Goal: Communication & Community: Answer question/provide support

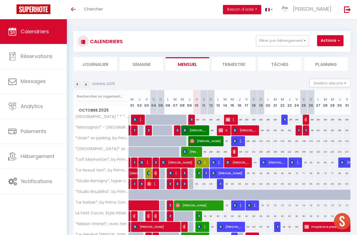
scroll to position [13, 0]
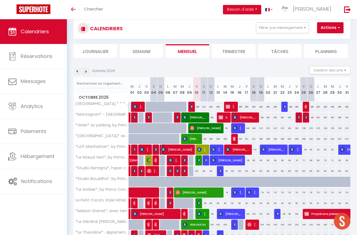
click at [184, 150] on span "Robert Zaborowski" at bounding box center [176, 150] width 31 height 10
select select "OK"
select select "0"
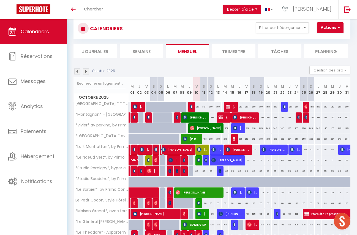
select select "1"
select select
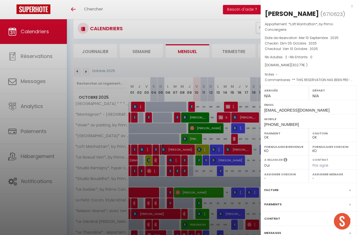
select select "40039"
click at [274, 232] on label "Messages" at bounding box center [272, 233] width 17 height 6
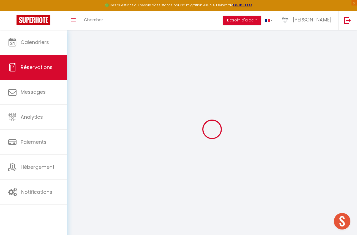
select select
checkbox input "false"
type voyageur0 "** THIS RESERVATION HAS BEEN PRE-PAID ** BOOKING NOTE : Payment charge is EUR 4…"
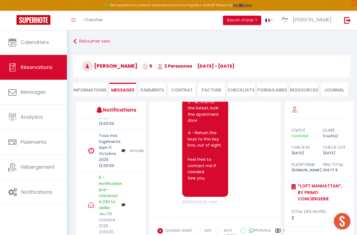
scroll to position [58, 0]
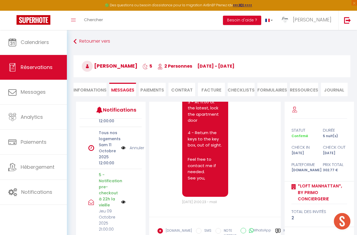
click at [135, 148] on link "Annuler" at bounding box center [137, 148] width 15 height 6
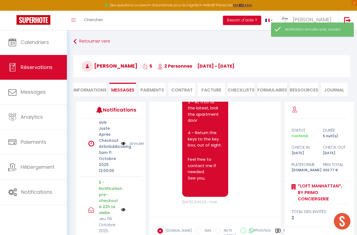
click at [138, 144] on link "Annuler" at bounding box center [137, 144] width 15 height 6
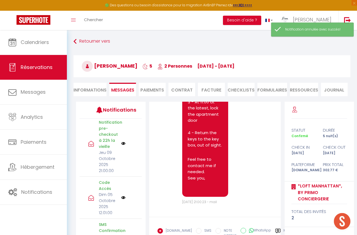
scroll to position [9, 0]
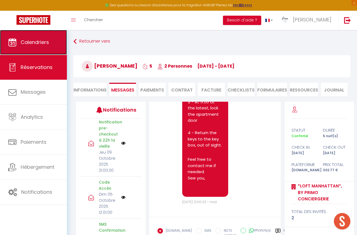
click at [44, 44] on span "Calendriers" at bounding box center [35, 42] width 28 height 7
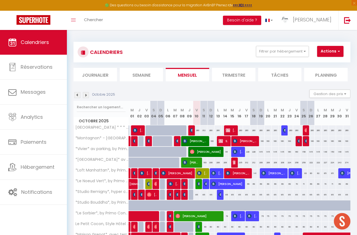
click at [309, 77] on li "Planning" at bounding box center [326, 74] width 44 height 13
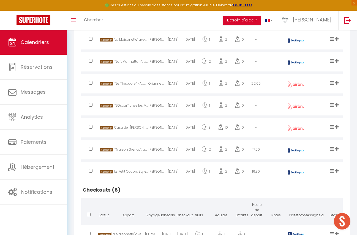
scroll to position [193, 0]
click at [164, 175] on div "[PERSON_NAME]" at bounding box center [156, 173] width 17 height 18
select select "1"
select select "0"
select select "1"
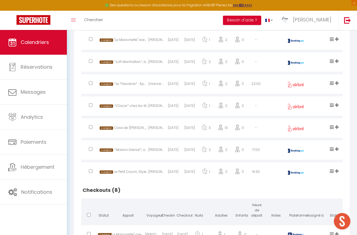
select select
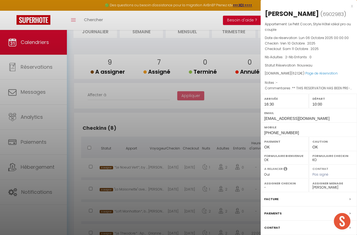
scroll to position [43, 0]
click at [324, 73] on link "Page de réservation" at bounding box center [321, 73] width 32 height 5
click at [211, 208] on div at bounding box center [178, 117] width 357 height 235
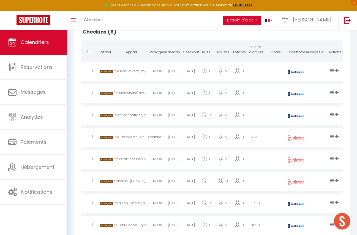
scroll to position [175, 0]
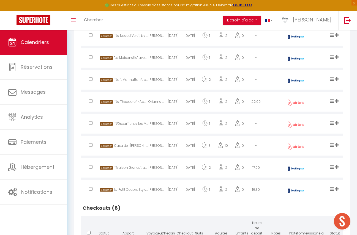
click at [299, 167] on img at bounding box center [295, 169] width 19 height 4
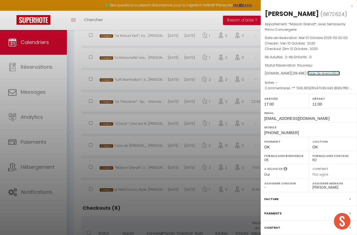
click at [322, 74] on link "Page de réservation" at bounding box center [324, 73] width 32 height 5
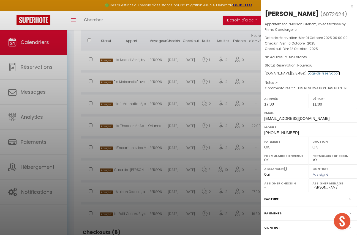
scroll to position [142, 0]
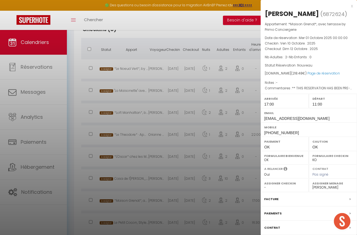
click at [176, 161] on div at bounding box center [178, 117] width 357 height 235
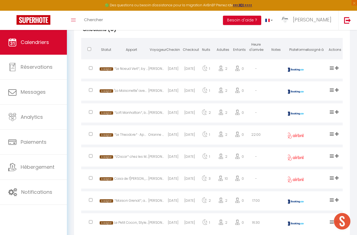
click at [184, 114] on div "2025-10-12" at bounding box center [189, 114] width 17 height 18
select select "40039"
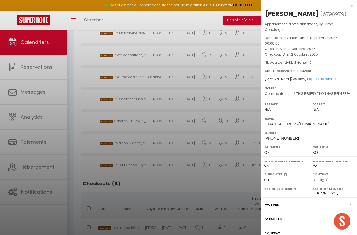
scroll to position [231, 0]
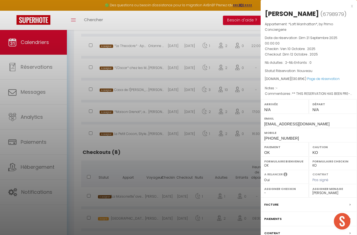
click at [182, 145] on div at bounding box center [178, 117] width 357 height 235
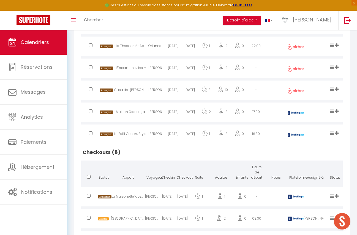
click at [172, 135] on div "2025-10-10" at bounding box center [173, 135] width 17 height 18
select select "1"
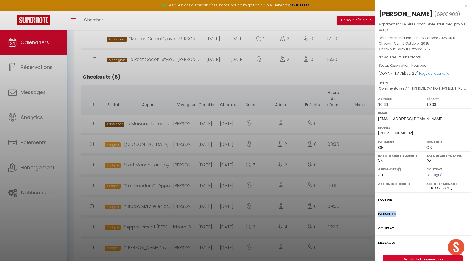
scroll to position [306, 0]
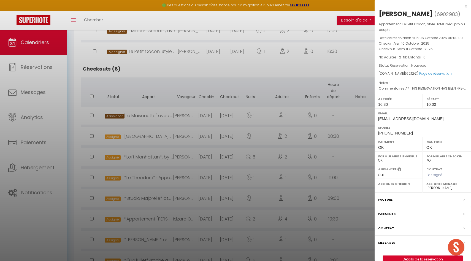
click at [146, 200] on div at bounding box center [235, 130] width 471 height 261
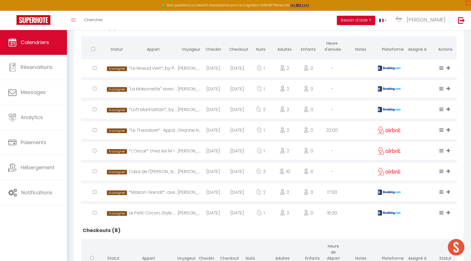
scroll to position [137, 0]
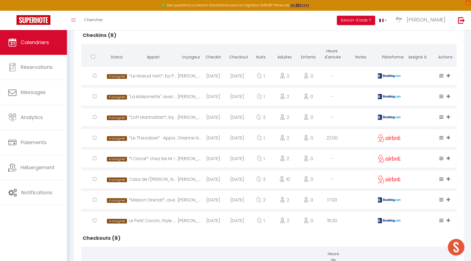
click at [149, 200] on div "*Maison Grenat*, avec terrasse by Primo Conciergerie" at bounding box center [153, 200] width 49 height 18
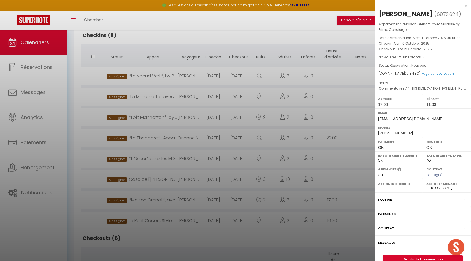
click at [181, 235] on div at bounding box center [235, 130] width 471 height 261
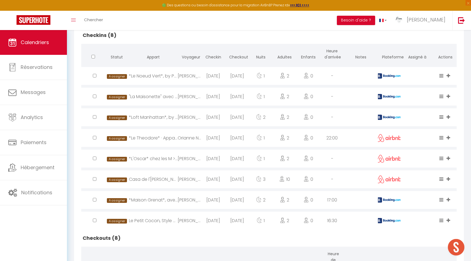
click at [187, 177] on div "[PERSON_NAME]" at bounding box center [190, 179] width 24 height 18
select select "7592"
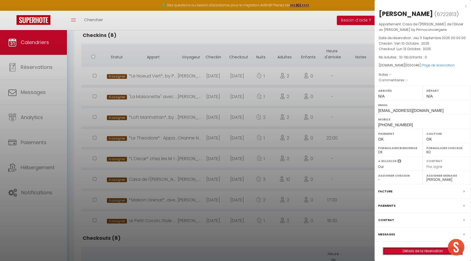
click at [357, 235] on link "Détails de la réservation" at bounding box center [422, 250] width 79 height 7
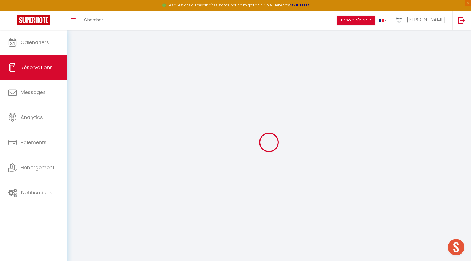
type input "Amélie"
type input "Souillard"
type input "32rdognfynxuod814ptsnjezpg5s@reply.superhote.com"
type input "+33629676981"
select select
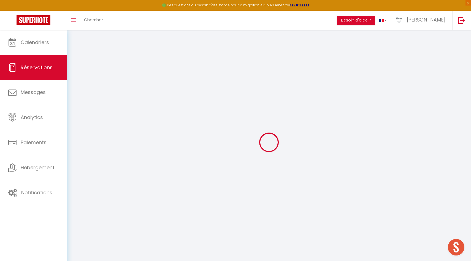
type input "170.64"
select select "66672"
select select "1"
select select
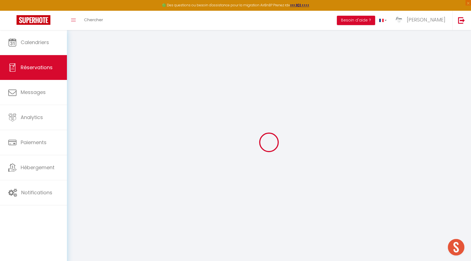
type input "10"
select select "12"
select select
type input "948"
checkbox input "false"
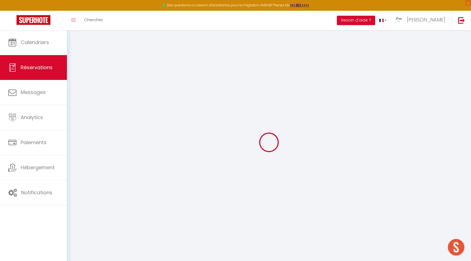
type input "0"
select select "1"
type input "0"
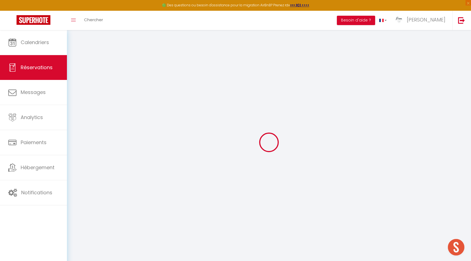
select select
select select "15"
checkbox input "false"
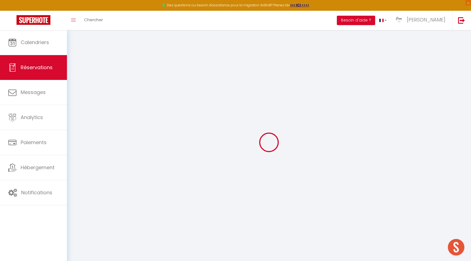
select select
checkbox input "false"
select select
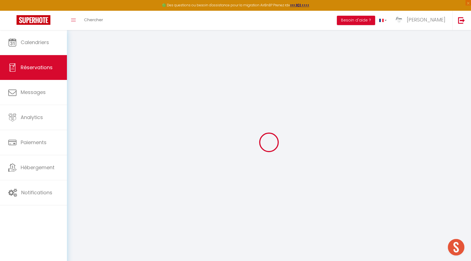
select select
checkbox input "false"
select select
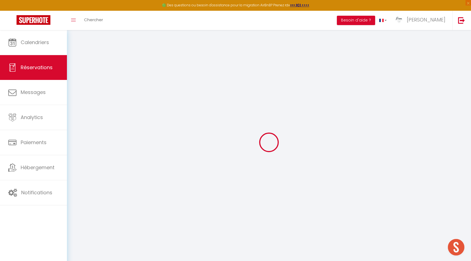
select select
checkbox input "false"
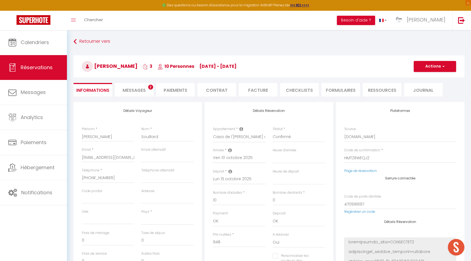
select select
type input "52.14"
select select
checkbox input "false"
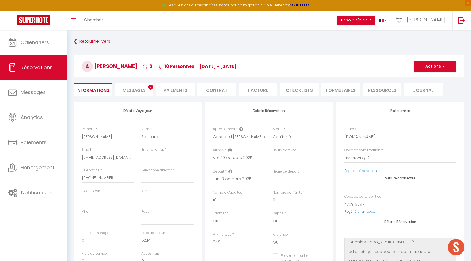
select select
checkbox input "false"
select select
click at [138, 87] on span "Messages" at bounding box center [134, 90] width 23 height 6
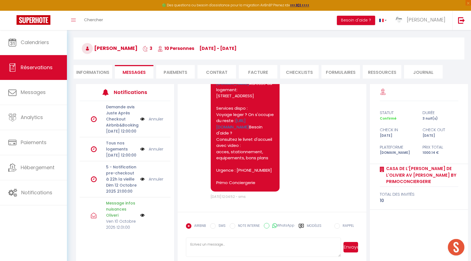
scroll to position [2281, 0]
click at [214, 235] on textarea at bounding box center [263, 246] width 155 height 19
type textarea "Bonjour, Attention le portail est en mode manuel. Il faut le tirer doucement en…"
click at [351, 235] on button "Envoyer" at bounding box center [350, 247] width 15 height 10
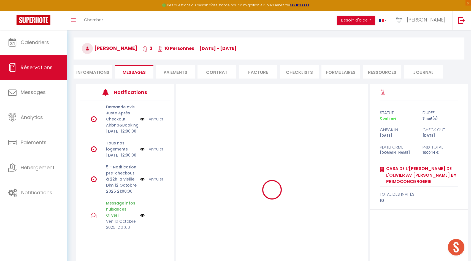
scroll to position [0, 0]
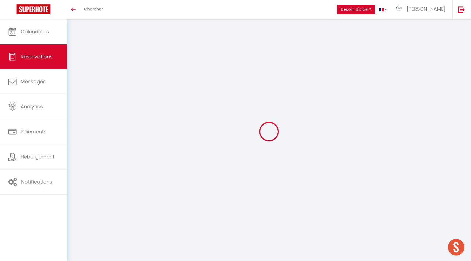
select select
checkbox input "false"
select select
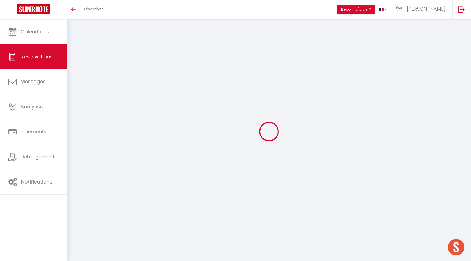
checkbox input "false"
type textarea "** THIS RESERVATION HAS BEEN PRE-PAID ** BOOKING NOTE : Payment charge is EUR 0…"
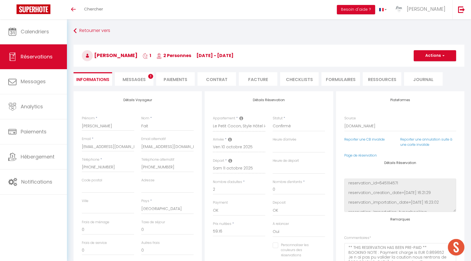
type input "2.96"
select select
checkbox input "false"
select select "16:30"
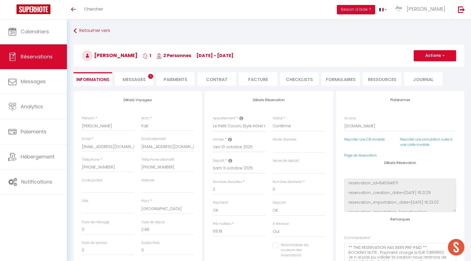
select select "10:00"
click at [131, 76] on li "Messages 1" at bounding box center [134, 78] width 39 height 13
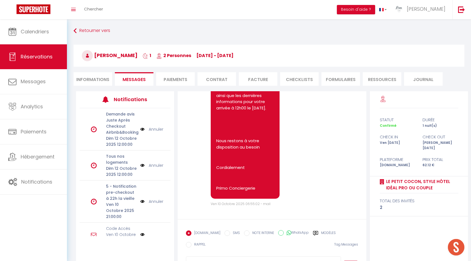
scroll to position [21, 0]
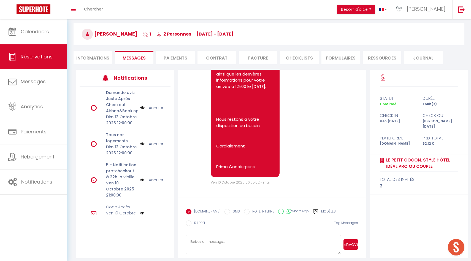
click at [321, 209] on label "Modèles" at bounding box center [328, 212] width 15 height 7
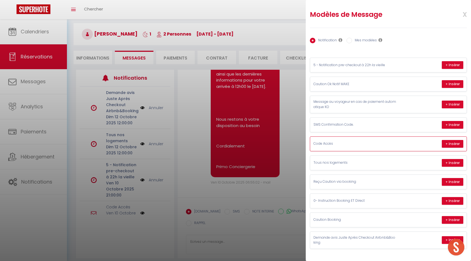
click at [343, 142] on p "Code Accès" at bounding box center [354, 143] width 83 height 5
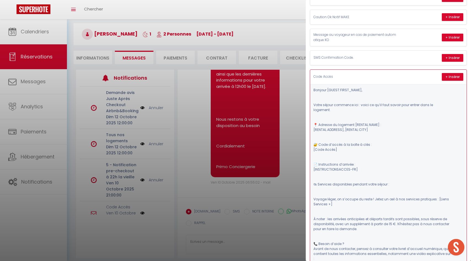
scroll to position [23, 0]
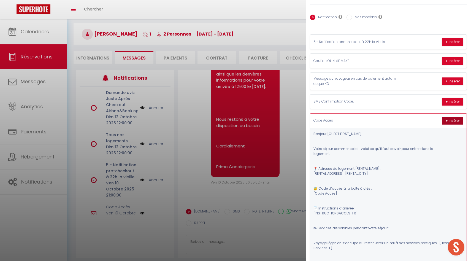
click at [454, 121] on button "+ Insérer" at bounding box center [452, 121] width 21 height 8
type textarea "Bonjour Muriel, Votre séjour commence ici : voici ce qu’il faut savoir pour ent…"
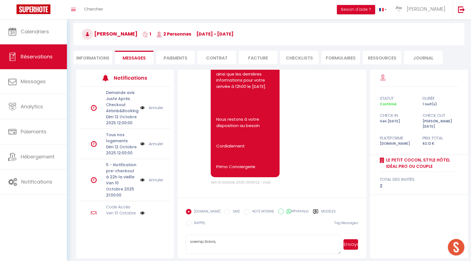
click at [347, 242] on button "Envoyer" at bounding box center [350, 244] width 15 height 10
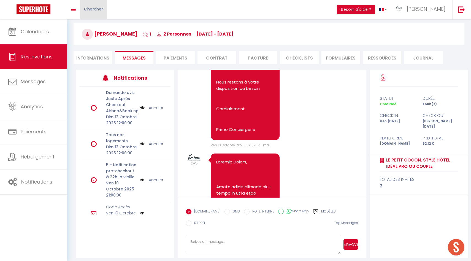
click at [99, 10] on span "Chercher" at bounding box center [93, 9] width 19 height 6
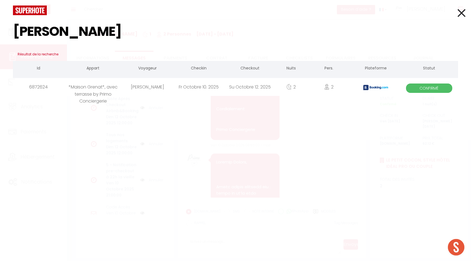
type input "marie thoreau"
click at [98, 96] on div "*Maison Grenat*, avec terrasse by Primo Conciergerie" at bounding box center [93, 87] width 58 height 18
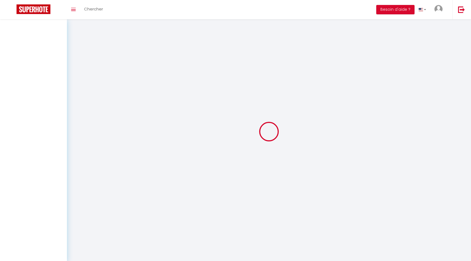
select select
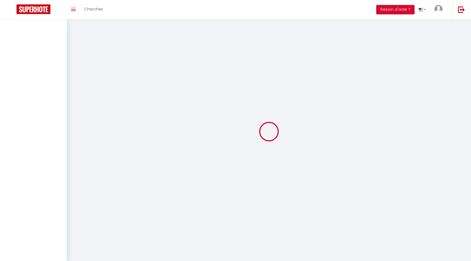
select select
checkbox input "false"
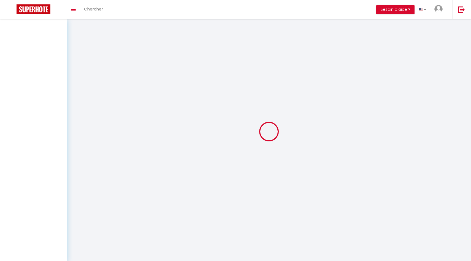
select select
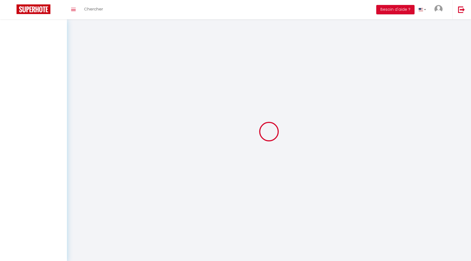
select select
checkbox input "false"
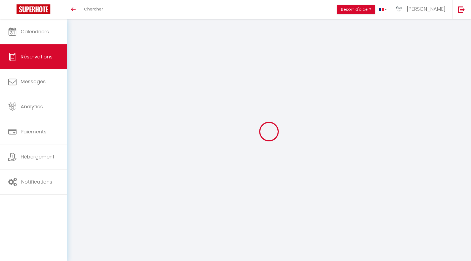
scroll to position [19, 0]
select select
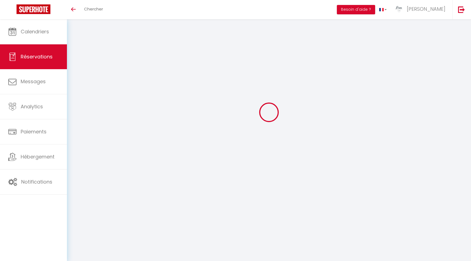
select select
checkbox input "false"
select select
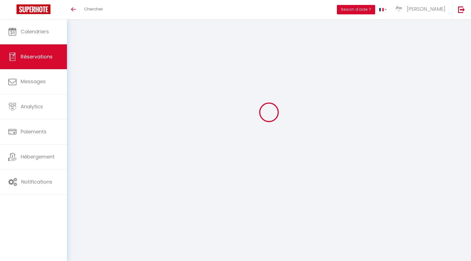
select select
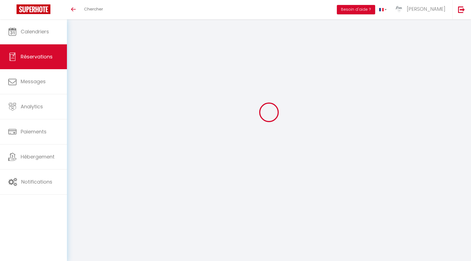
select select
checkbox input "false"
type input "[PERSON_NAME]"
type input "Thoreau"
type input "mthore.471268@guest.booking.com"
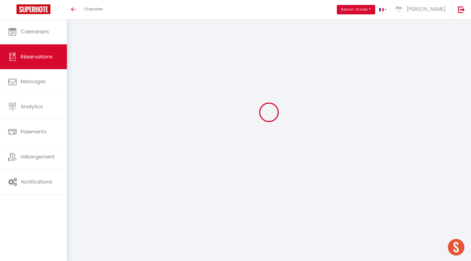
type input "mariethoreau@neuf.fr"
type input "+33676857409"
type input "."
select select "FR"
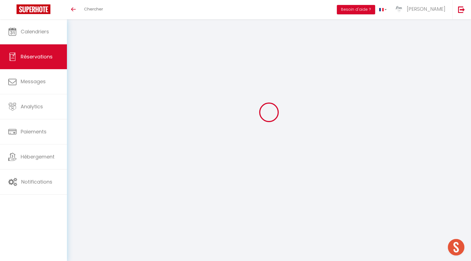
type input "31.21"
type input "3.06"
select select "69302"
select select "1"
select select
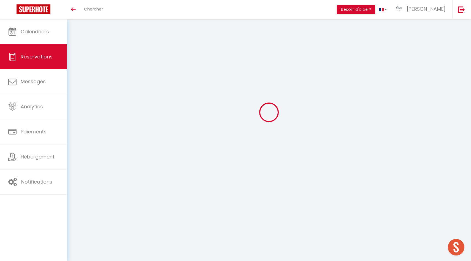
select select
type input "2"
select select "12"
select select "15"
type input "208.08"
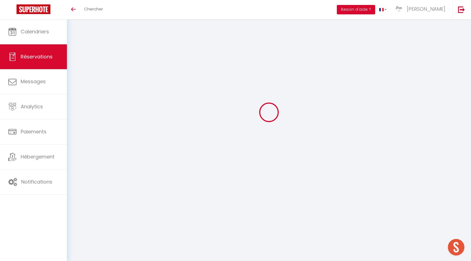
checkbox input "false"
type input "0"
select select "2"
type input "0"
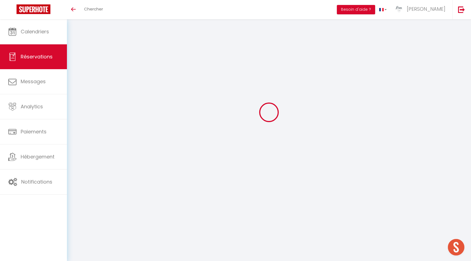
type input "0"
select select
checkbox input "false"
select select
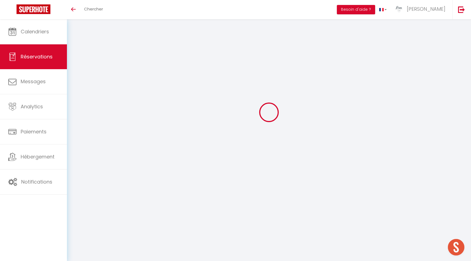
select select
checkbox input "false"
select select
checkbox input "false"
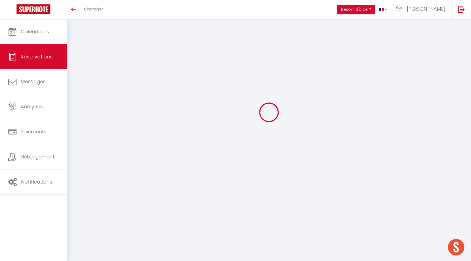
type textarea "** THIS RESERVATION HAS BEEN PRE-PAID ** BOOKING NOTE : Payment charge is EUR 3…"
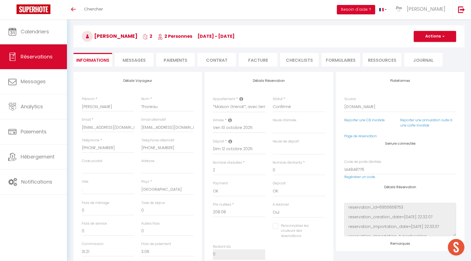
type input "10.4"
select select
checkbox input "false"
select select "17:00"
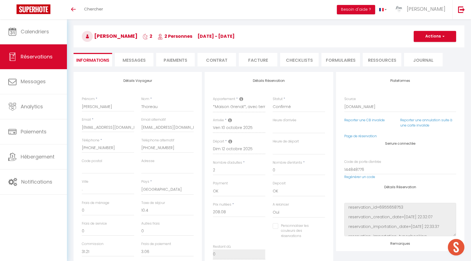
select select "11:00"
click at [143, 58] on span "Messages" at bounding box center [134, 60] width 23 height 6
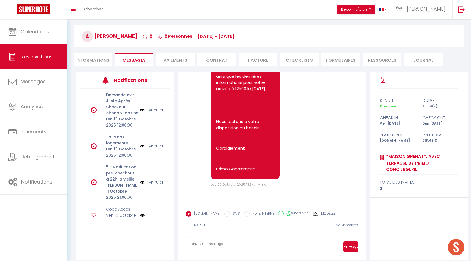
scroll to position [963, 0]
click at [323, 215] on label "Modèles" at bounding box center [328, 214] width 15 height 7
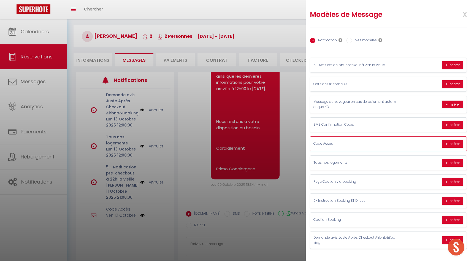
click at [337, 143] on p "Code Accès" at bounding box center [354, 143] width 83 height 5
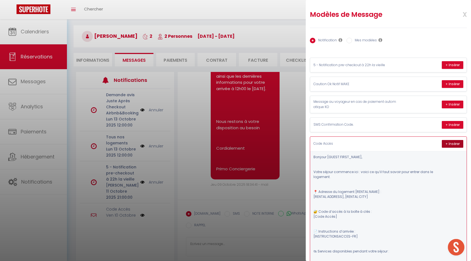
click at [457, 143] on button "+ Insérer" at bounding box center [452, 144] width 21 height 8
type textarea "Bonjour Marie, Votre séjour commence ici : voici ce qu’il faut savoir pour entr…"
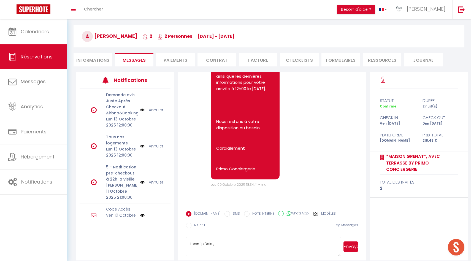
click at [350, 241] on button "Envoyer" at bounding box center [350, 246] width 15 height 10
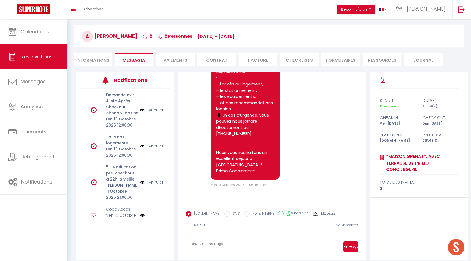
scroll to position [1570, 0]
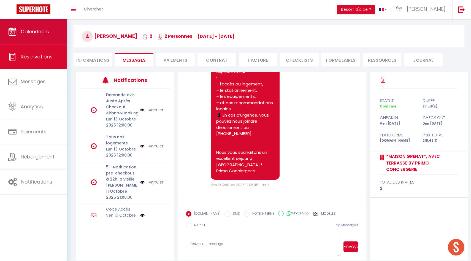
click at [51, 29] on link "Calendriers" at bounding box center [33, 31] width 67 height 25
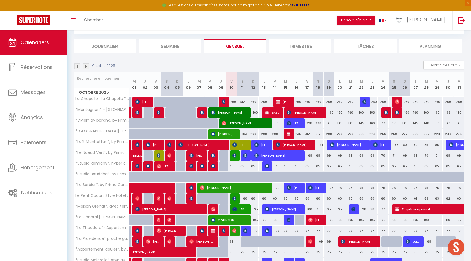
scroll to position [25, 0]
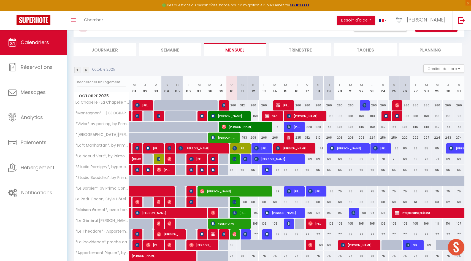
click at [435, 49] on li "Planning" at bounding box center [430, 49] width 63 height 13
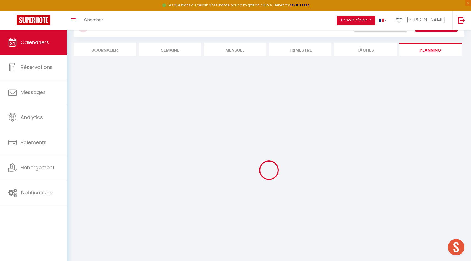
select select
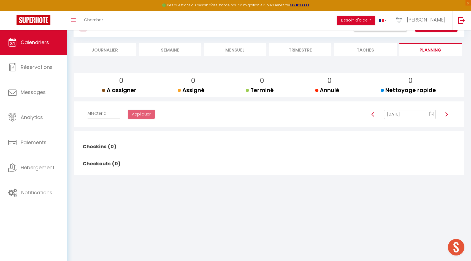
select select
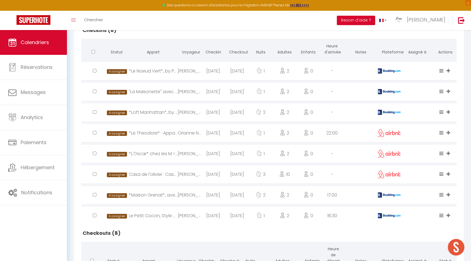
scroll to position [145, 0]
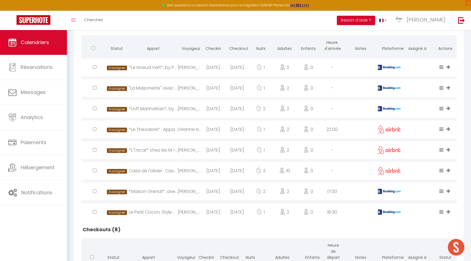
click at [154, 149] on div "*L'Oscar* chez les M >•< by Primo Conciergerie" at bounding box center [153, 150] width 49 height 18
select select "0"
select select "1"
select select
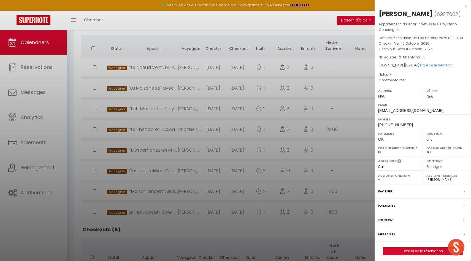
click at [257, 130] on div at bounding box center [235, 130] width 471 height 261
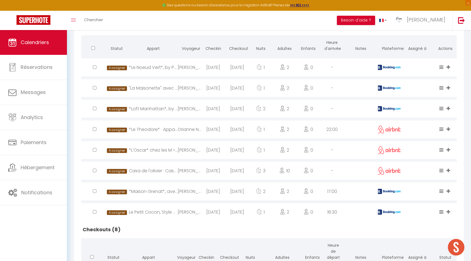
click at [173, 127] on div "*Le Theodore* · Appartement charmant proche gare, by Primo Conciergerie" at bounding box center [153, 129] width 49 height 18
select select "50844"
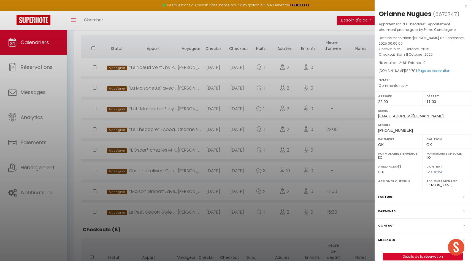
click at [144, 146] on div at bounding box center [235, 130] width 471 height 261
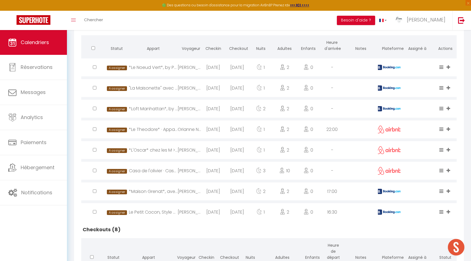
click at [158, 105] on div "*Loft Manhattan*, by Primo Conciergerie" at bounding box center [153, 109] width 49 height 18
select select "0"
select select "40039"
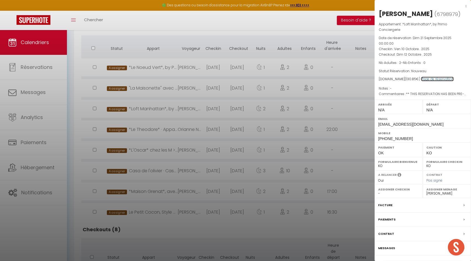
click at [428, 78] on link "Page de réservation" at bounding box center [437, 79] width 32 height 5
click at [163, 89] on div at bounding box center [235, 130] width 471 height 261
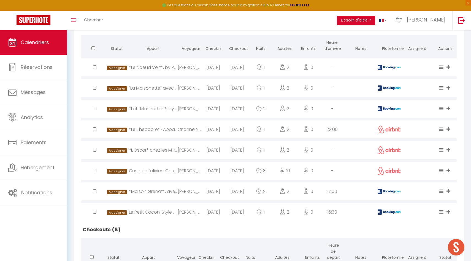
click at [143, 68] on div "*Le Noeud Vert*, by Primo Conciergerie" at bounding box center [153, 67] width 49 height 18
select select
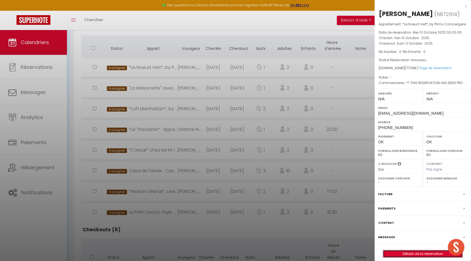
click at [416, 257] on link "Détails de la réservation" at bounding box center [422, 253] width 79 height 7
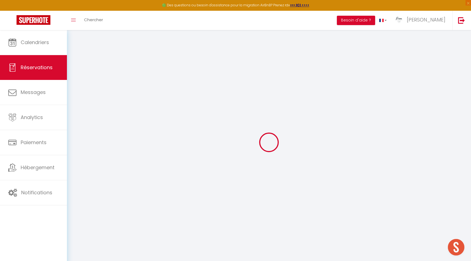
select select
checkbox input "false"
select select
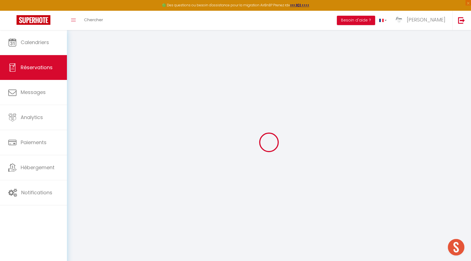
checkbox input "false"
select select
checkbox input "false"
type voyageur0 "** THIS RESERVATION HAS BEEN PRE-PAID ** Reservation has a cancellation grace p…"
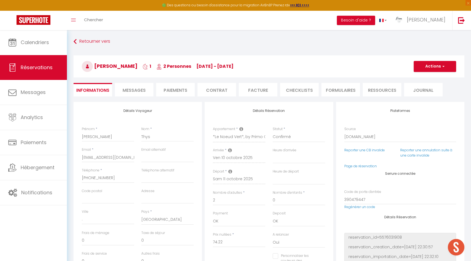
type input "3.71"
select select
checkbox input "false"
select select
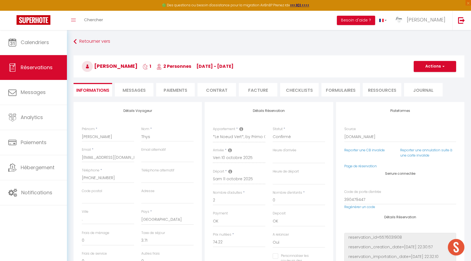
select select
click at [145, 91] on span "Messages" at bounding box center [134, 90] width 23 height 6
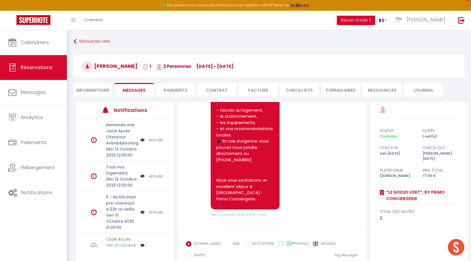
scroll to position [1830, 0]
click at [104, 20] on link "Chercher" at bounding box center [93, 20] width 27 height 19
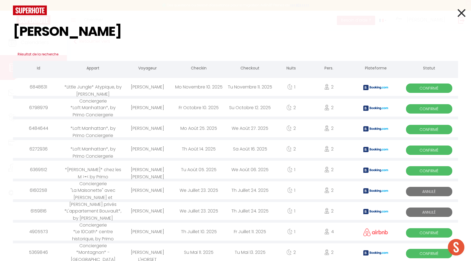
type input "sylvie"
click at [105, 107] on div "*Loft Manhattan*, by Primo Conciergerie" at bounding box center [93, 108] width 58 height 18
select select
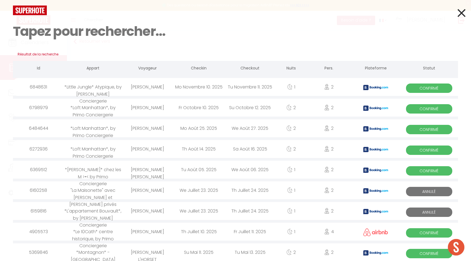
select select
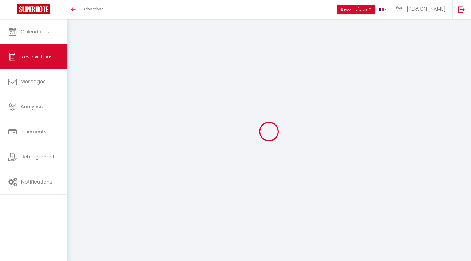
select select
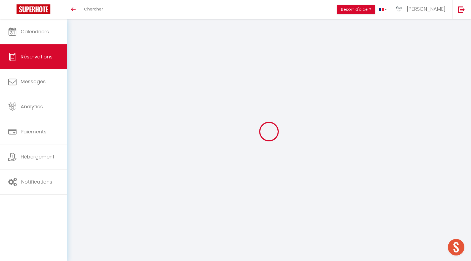
type input "[PERSON_NAME]"
type input "Neves"
type input "rdcmheedrrht41lfe6uiilyqwlvv@reply.superhote.com"
type input "+33650554979"
select select
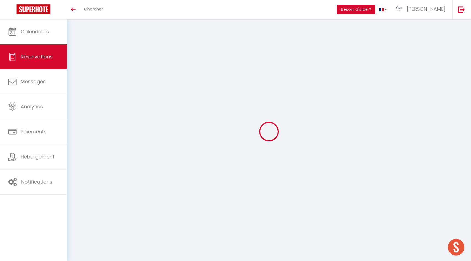
type input "15.3"
select select "42792"
select select "1"
select select
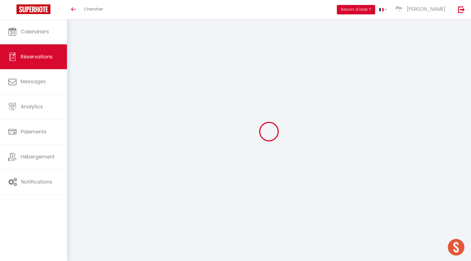
type input "2"
select select "12"
select select
type input "85"
checkbox input "false"
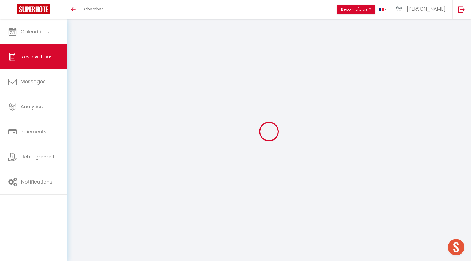
type input "0"
select select "1"
type input "0"
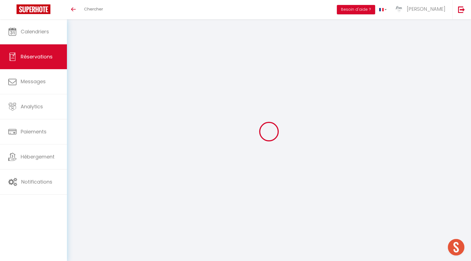
select select
select select "15"
checkbox input "false"
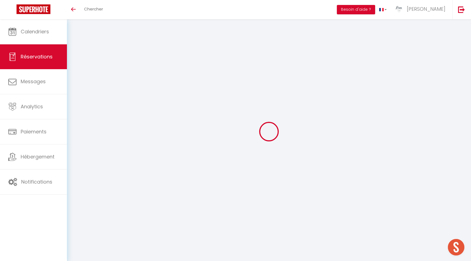
select select
checkbox input "false"
select select
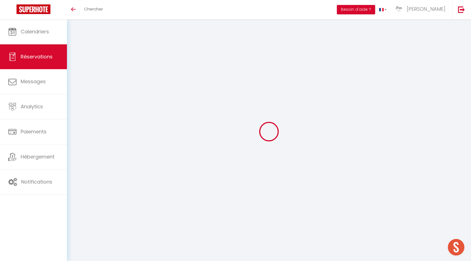
select select
checkbox input "false"
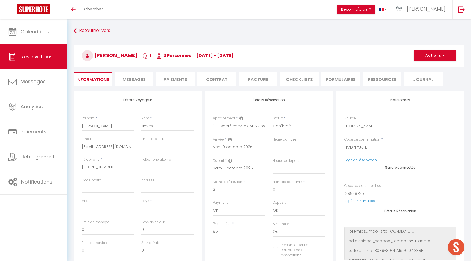
select select
type input "4.67"
select select
checkbox input "false"
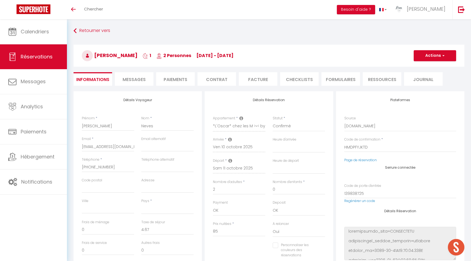
select select
checkbox input "false"
select select
click at [141, 78] on span "Messages" at bounding box center [134, 79] width 23 height 6
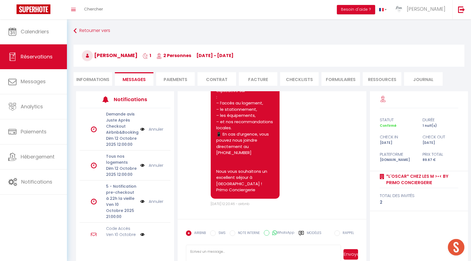
scroll to position [1602, 0]
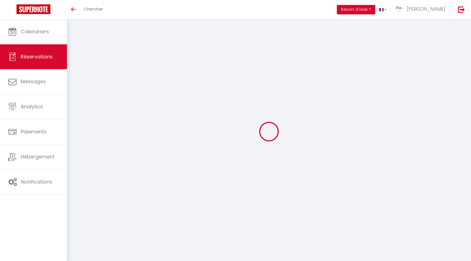
select select
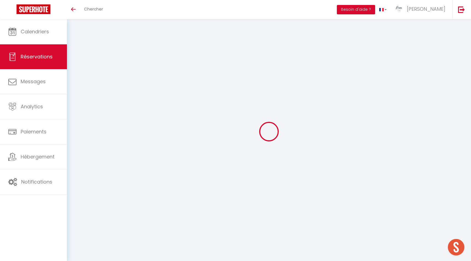
type input "Orianne"
type input "Nugues"
type input "[EMAIL_ADDRESS][DOMAIN_NAME]"
type input "[PHONE_NUMBER]"
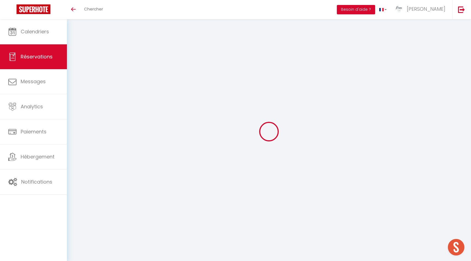
type input "[PHONE_NUMBER]"
select select
type input "13.780000000000001"
select select "23083"
select select "1"
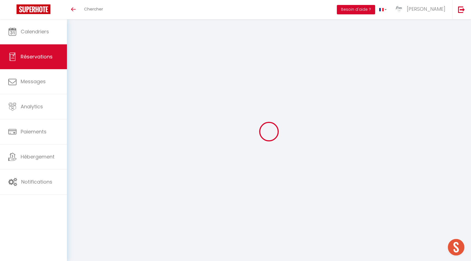
select select
type input "2"
select select "12"
select select
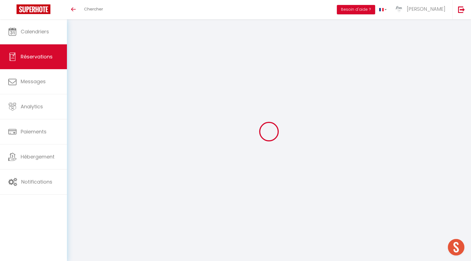
type input "76.5"
checkbox input "false"
type input "0"
select select "1"
type input "0"
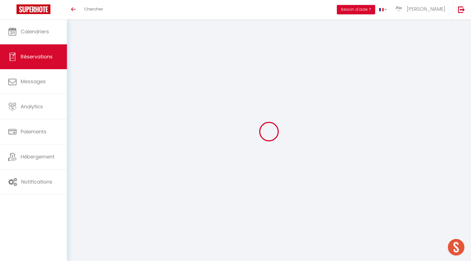
type input "0"
select select
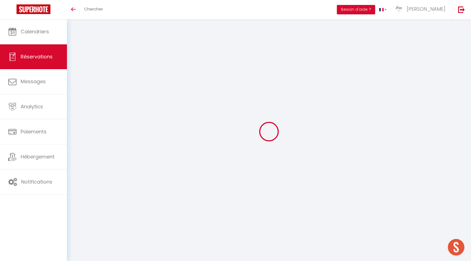
select select "15"
checkbox input "false"
select select
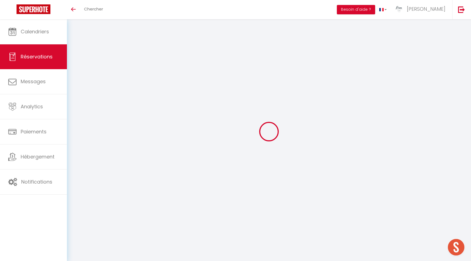
checkbox input "false"
select select
checkbox input "false"
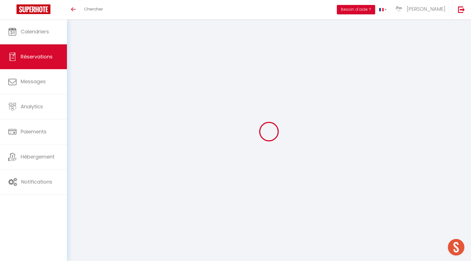
select select
checkbox input "false"
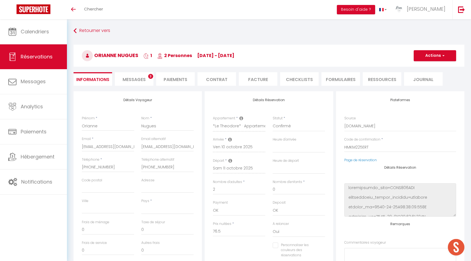
select select
type input "4.2"
select select
checkbox input "false"
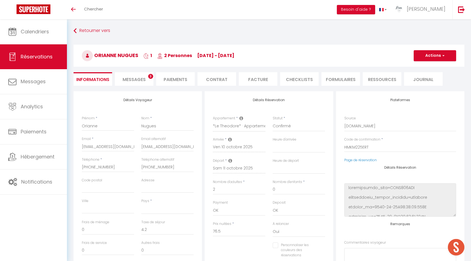
select select
checkbox input "false"
select select "22:00"
select select "11:00"
click at [140, 71] on div "Retourner vers Orianne Nugues 1 2 Personnes Fr 10 Oct - Sa 11 Oct Actions Enreg…" at bounding box center [269, 58] width 398 height 65
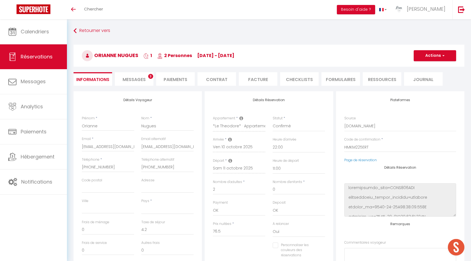
click at [134, 82] on span "Messages" at bounding box center [134, 79] width 23 height 6
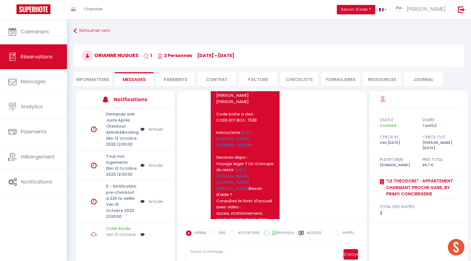
scroll to position [1243, 0]
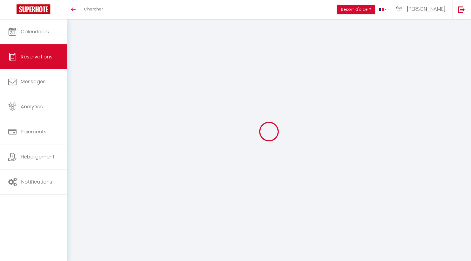
select select
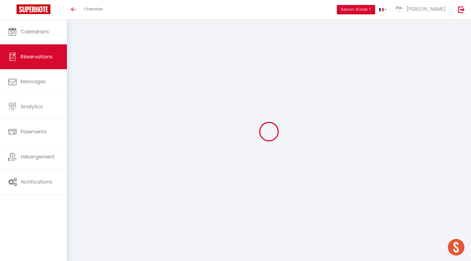
type input "[PERSON_NAME]"
type input "Thys"
type input "[EMAIL_ADDRESS][DOMAIN_NAME]"
type input "[PHONE_NUMBER]"
type input "."
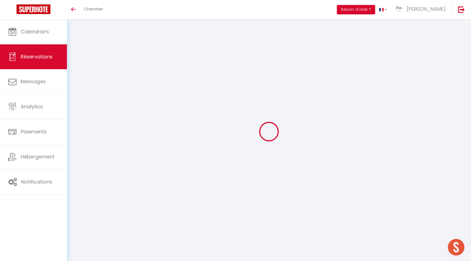
select select "BE"
type input "12.62"
type input "1.09"
select select "11831"
select select "1"
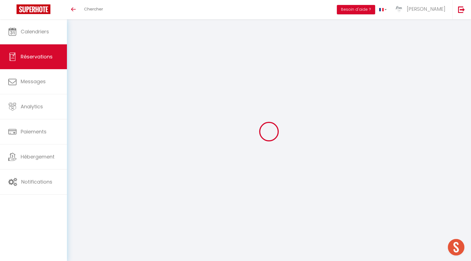
select select
type input "2"
select select "12"
select select "15"
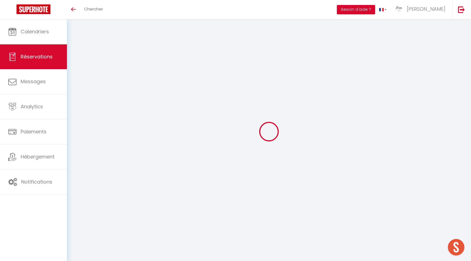
type input "74.22"
checkbox input "false"
type input "0"
select select "2"
type input "0"
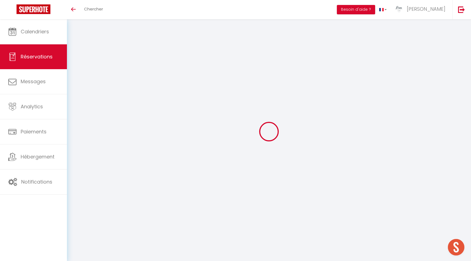
type input "0"
select select
checkbox input "false"
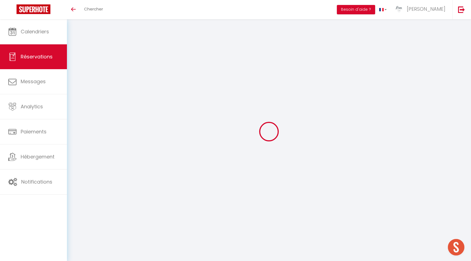
select select
checkbox input "false"
select select
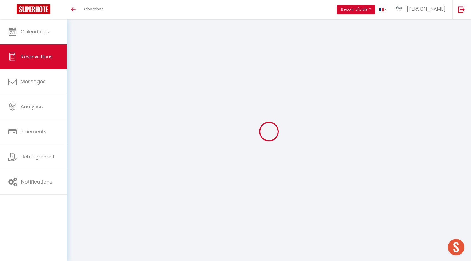
checkbox input "false"
select select
checkbox input "false"
type voyageur0 "** THIS RESERVATION HAS BEEN PRE-PAID ** Reservation has a cancellation grace p…"
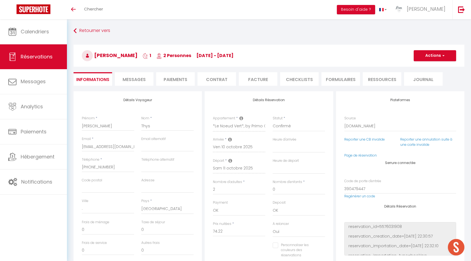
type input "3.71"
select select
checkbox input "false"
select select
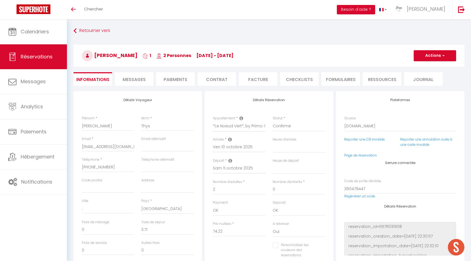
select select
click at [145, 79] on span "Messages" at bounding box center [134, 79] width 23 height 6
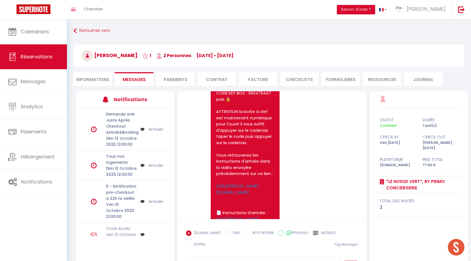
scroll to position [1356, 0]
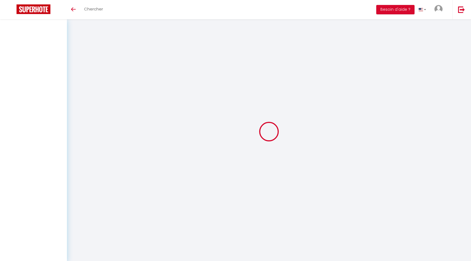
select select
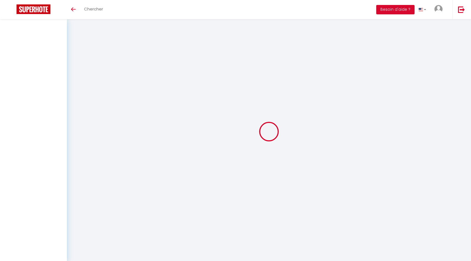
select select
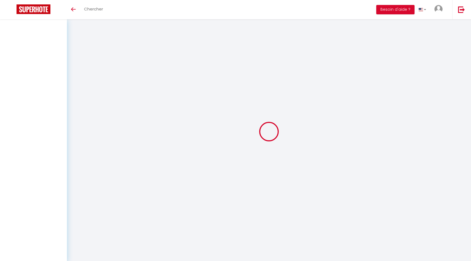
checkbox input "false"
select select
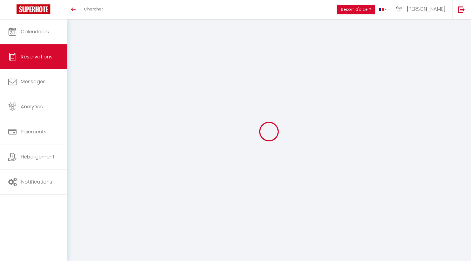
select select
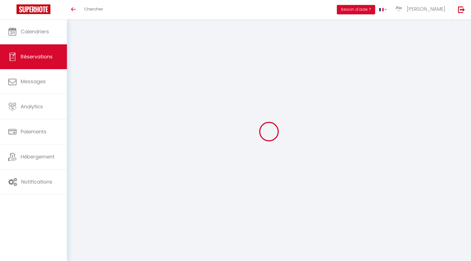
select select
checkbox input "false"
type input "[PERSON_NAME]"
type input "Papon"
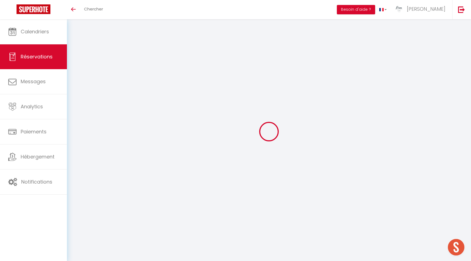
type input "[EMAIL_ADDRESS][DOMAIN_NAME]"
type input "[PHONE_NUMBER]"
select select "FR"
type input "21.19"
type input "1.83"
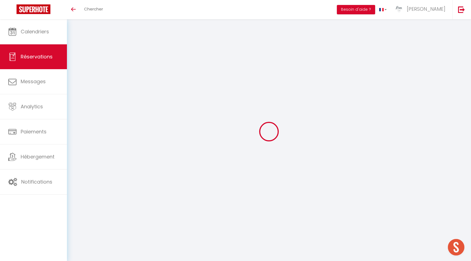
select select "19776"
select select "1"
select select
type input "2"
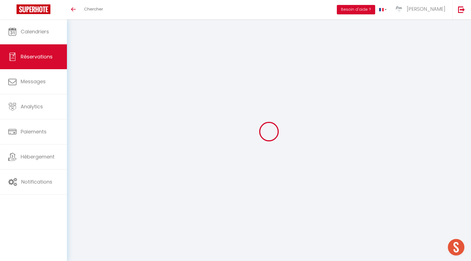
select select "12"
select select
type input "124.62"
checkbox input "false"
type input "0"
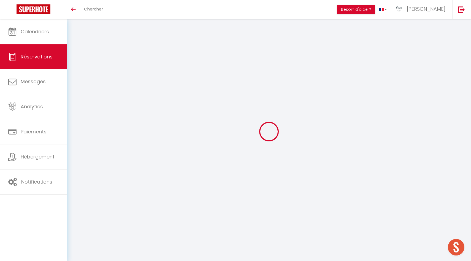
select select "2"
type input "0"
select select
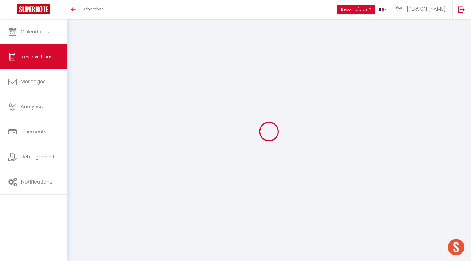
select select
select select "14"
checkbox input "false"
select select
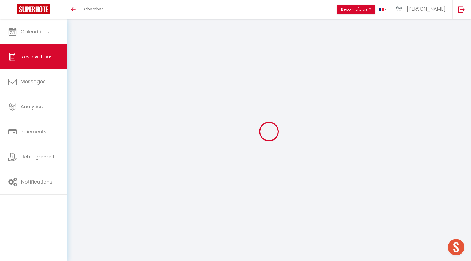
checkbox input "false"
select select
checkbox input "false"
type voyageur0 "** THIS RESERVATION HAS BEEN PRE-PAID ** BOOKING NOTE : Payment charge is EUR 1…"
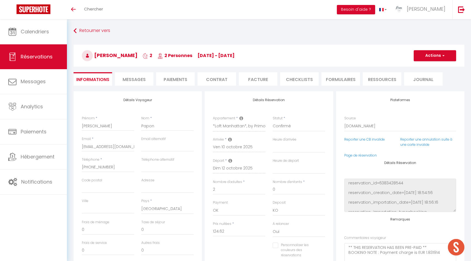
type input "6.23"
select select
checkbox input "false"
select select
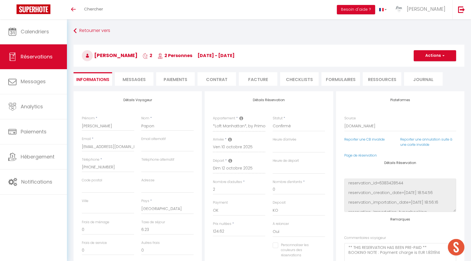
select select
click at [140, 79] on span "Messages" at bounding box center [134, 79] width 23 height 6
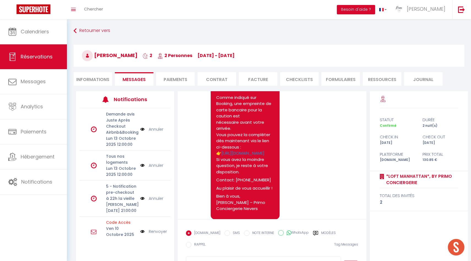
scroll to position [691, 0]
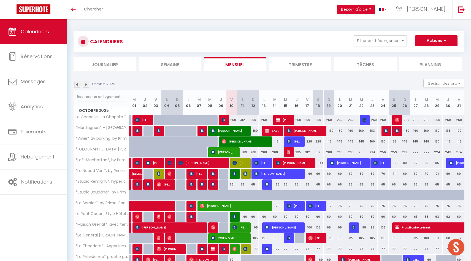
click at [427, 62] on li "Planning" at bounding box center [430, 63] width 63 height 13
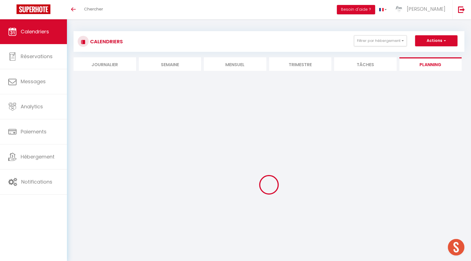
select select
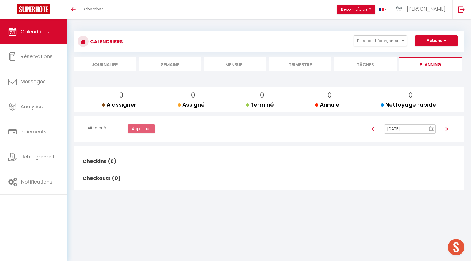
select select
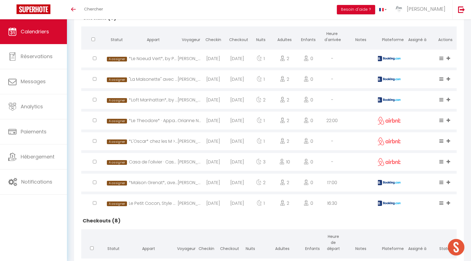
scroll to position [140, 0]
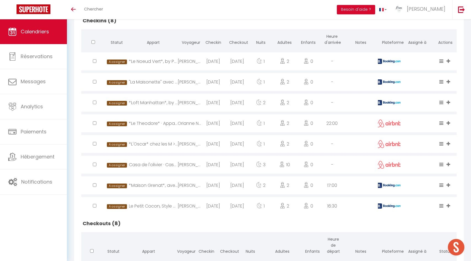
click at [181, 204] on div "[PERSON_NAME]" at bounding box center [190, 206] width 24 height 18
select select "1"
select select "0"
select select "1"
select select
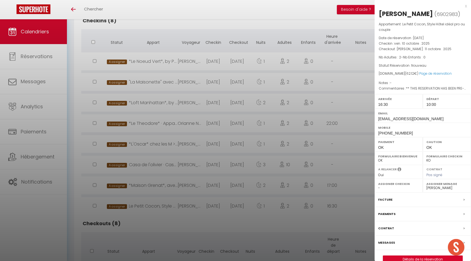
click at [214, 103] on div at bounding box center [235, 130] width 471 height 261
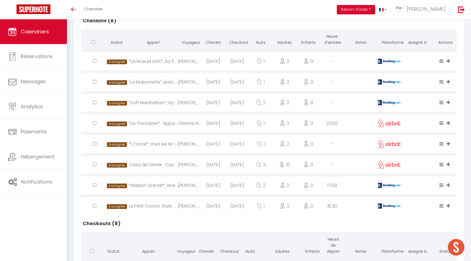
click at [186, 186] on div "[PERSON_NAME]" at bounding box center [190, 185] width 24 height 18
select select "50844"
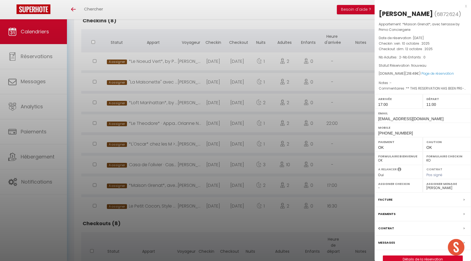
click at [155, 36] on div at bounding box center [235, 130] width 471 height 261
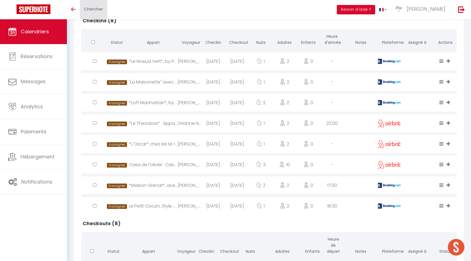
click at [93, 8] on span "Chercher" at bounding box center [93, 9] width 19 height 6
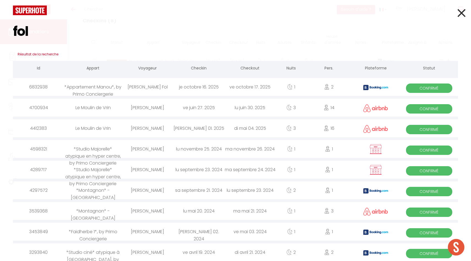
type input "fol"
click at [108, 89] on div "*Appartement Manou*, by Primo Conciergerie" at bounding box center [93, 87] width 58 height 18
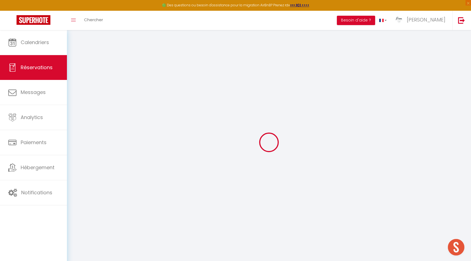
select select
checkbox input "false"
select select
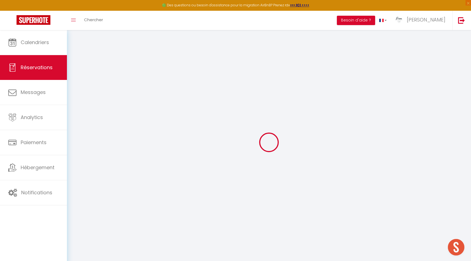
checkbox input "false"
type voyageur0 "** THIS RESERVATION HAS BEEN PRE-PAID ** Je voyage pour affaires et il est poss…"
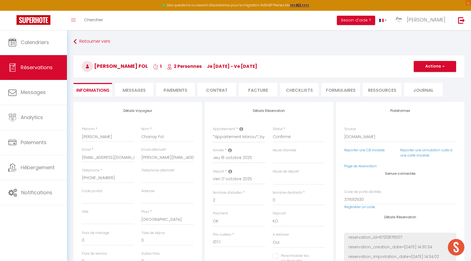
type input "5.36"
select select
checkbox input "false"
select select
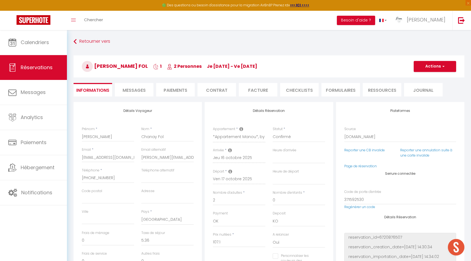
select select
click at [169, 90] on li "Paiements" at bounding box center [175, 89] width 39 height 13
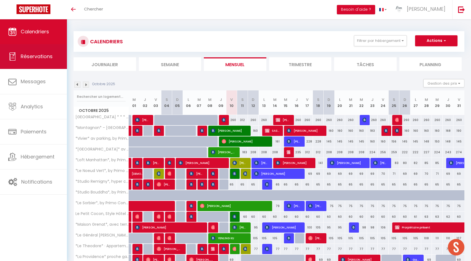
click at [16, 59] on icon at bounding box center [12, 56] width 8 height 8
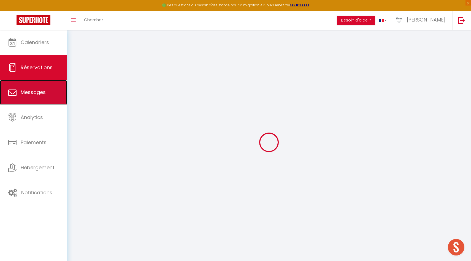
click at [39, 82] on link "Messages" at bounding box center [33, 92] width 67 height 25
select select "message"
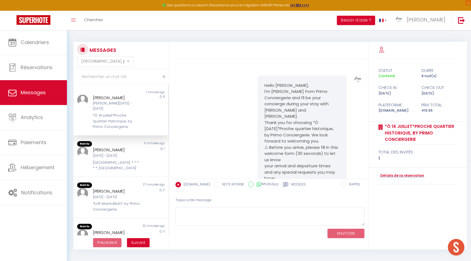
scroll to position [547, 0]
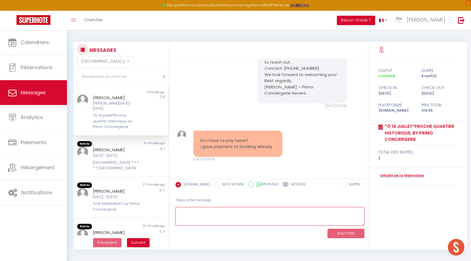
click at [219, 223] on textarea at bounding box center [269, 216] width 189 height 19
type textarea "N"
type textarea "Non non, il faut cliquer sur le lien pour déposer une emprunte bancaire. Cela n…"
click at [350, 233] on button "ENVOYER" at bounding box center [345, 234] width 37 height 10
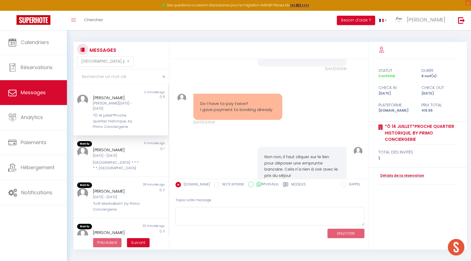
scroll to position [613, 0]
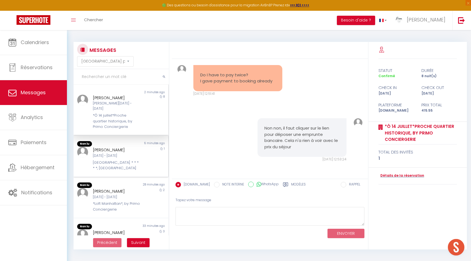
click at [112, 153] on div "[DATE] - [DATE]" at bounding box center [117, 155] width 48 height 5
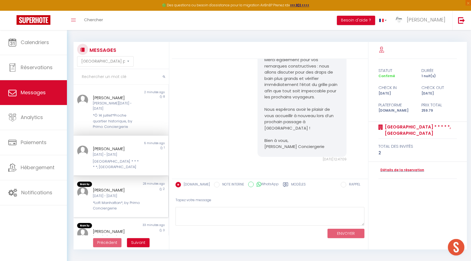
click at [121, 200] on div "*Loft Manhattan*, by Primo Conciergerie" at bounding box center [117, 205] width 48 height 11
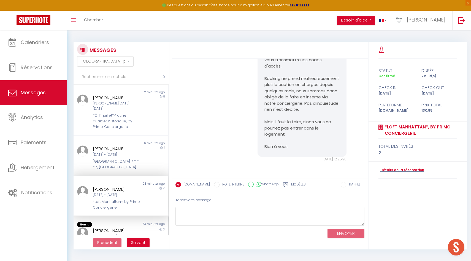
click at [116, 227] on div "[PERSON_NAME]" at bounding box center [117, 230] width 48 height 7
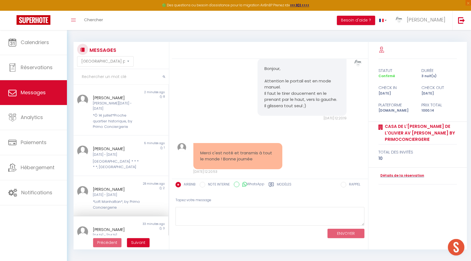
scroll to position [29, 0]
